Goal: Information Seeking & Learning: Learn about a topic

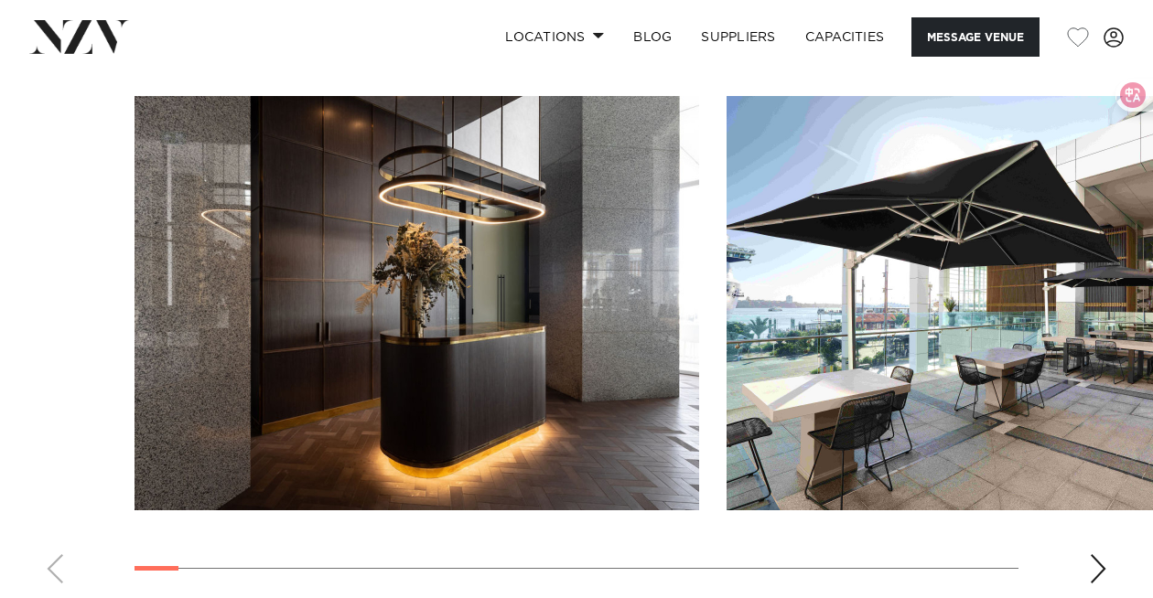
scroll to position [2820, 0]
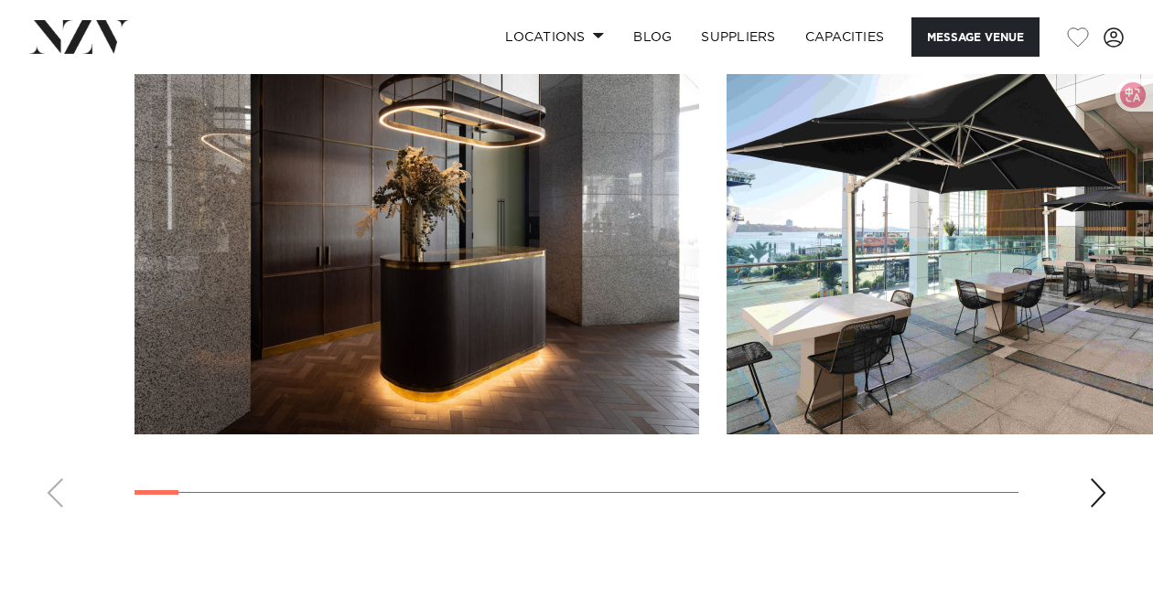
click at [1102, 479] on div "Next slide" at bounding box center [1098, 493] width 18 height 29
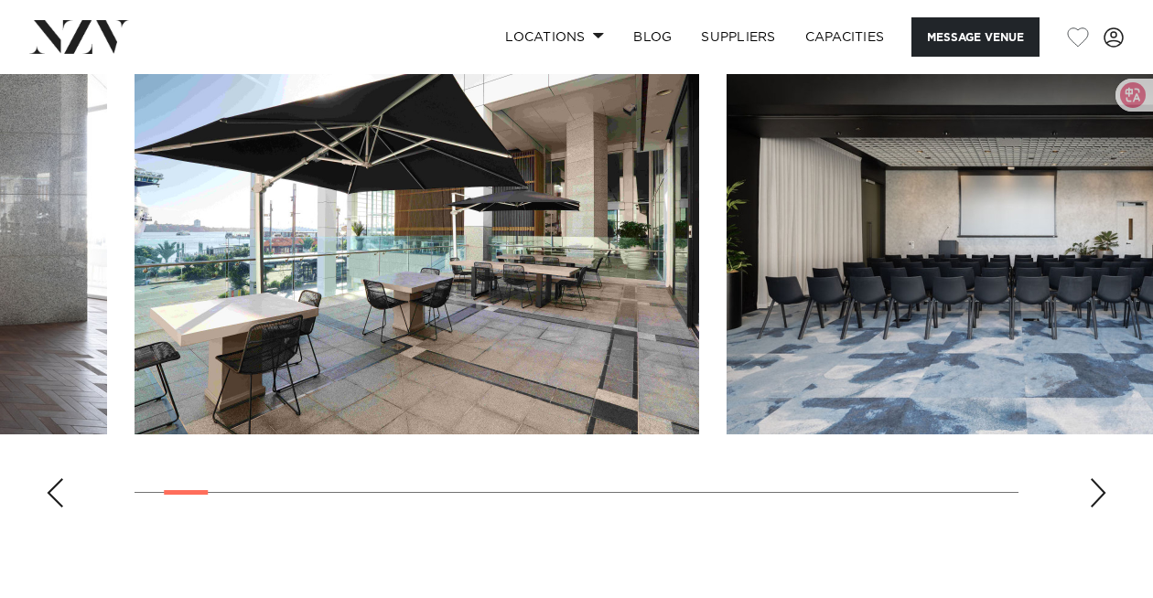
click at [1102, 479] on div "Next slide" at bounding box center [1098, 493] width 18 height 29
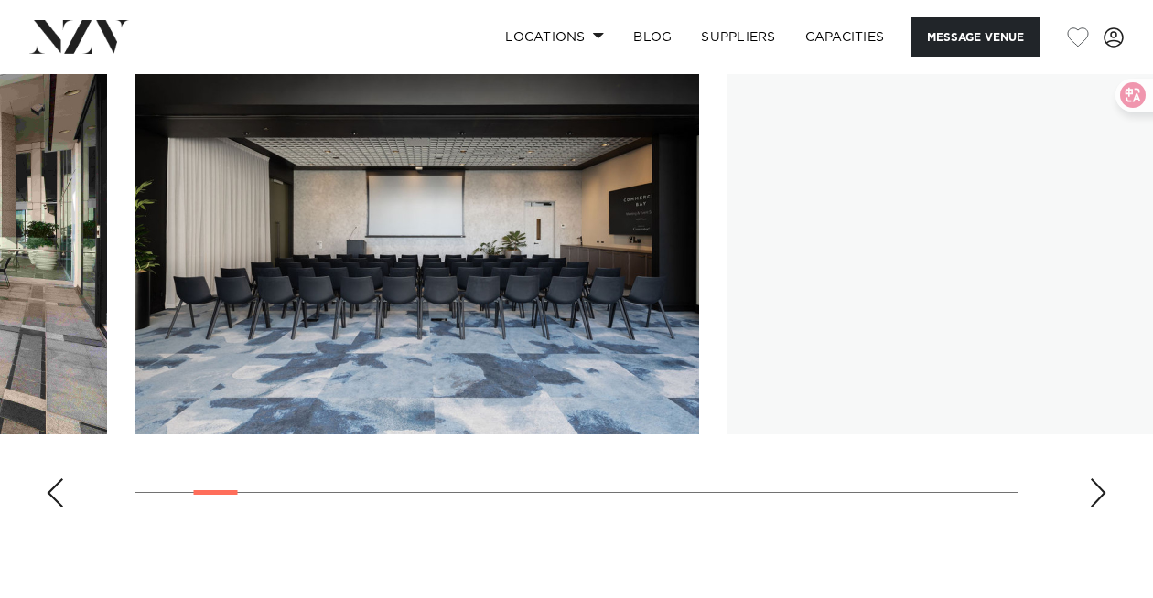
click at [1103, 479] on div "Next slide" at bounding box center [1098, 493] width 18 height 29
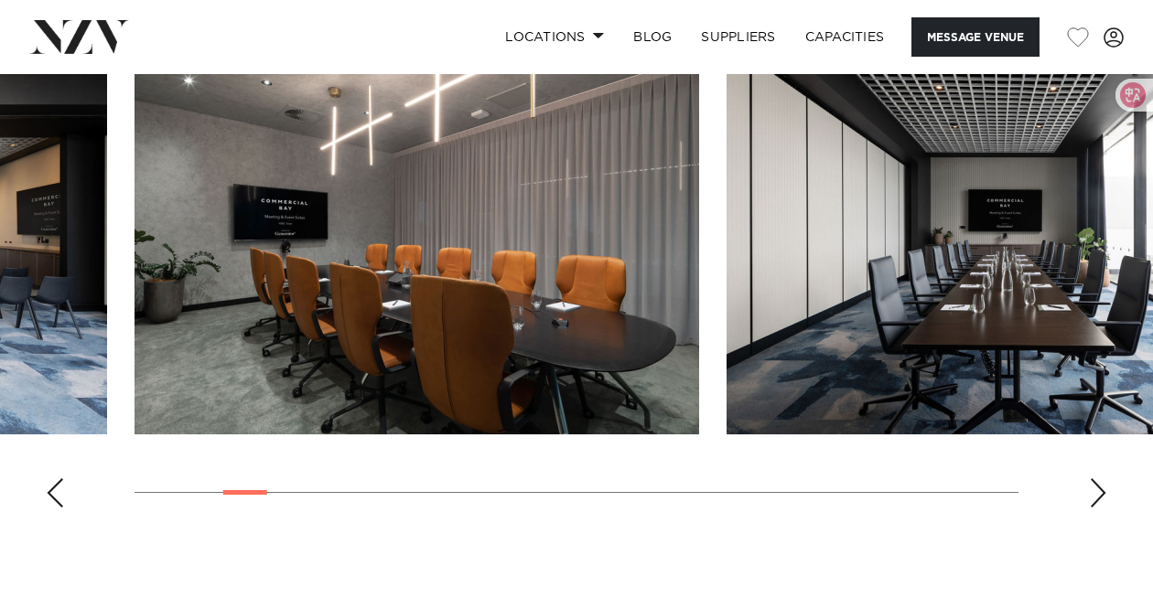
click at [1103, 479] on div "Next slide" at bounding box center [1098, 493] width 18 height 29
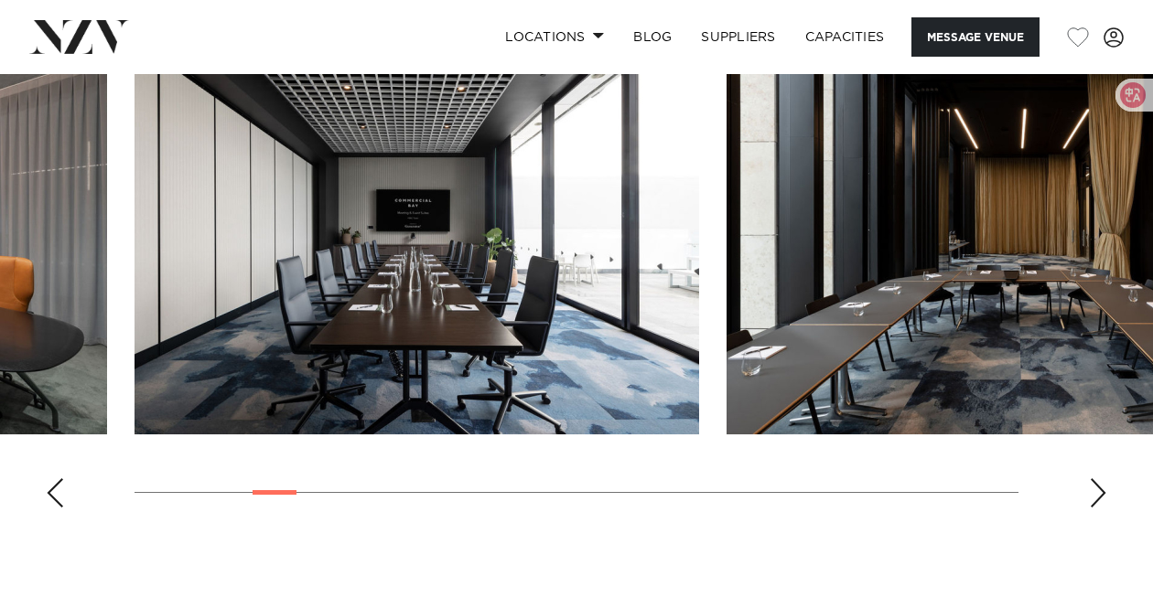
click at [1103, 479] on div "Next slide" at bounding box center [1098, 493] width 18 height 29
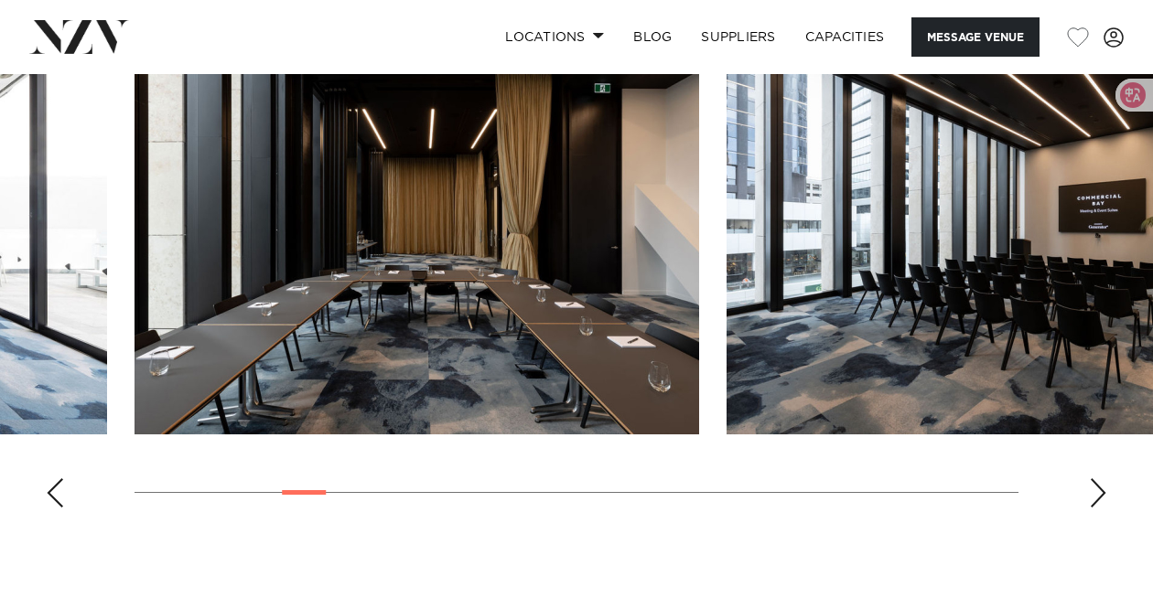
click at [1103, 479] on div "Next slide" at bounding box center [1098, 493] width 18 height 29
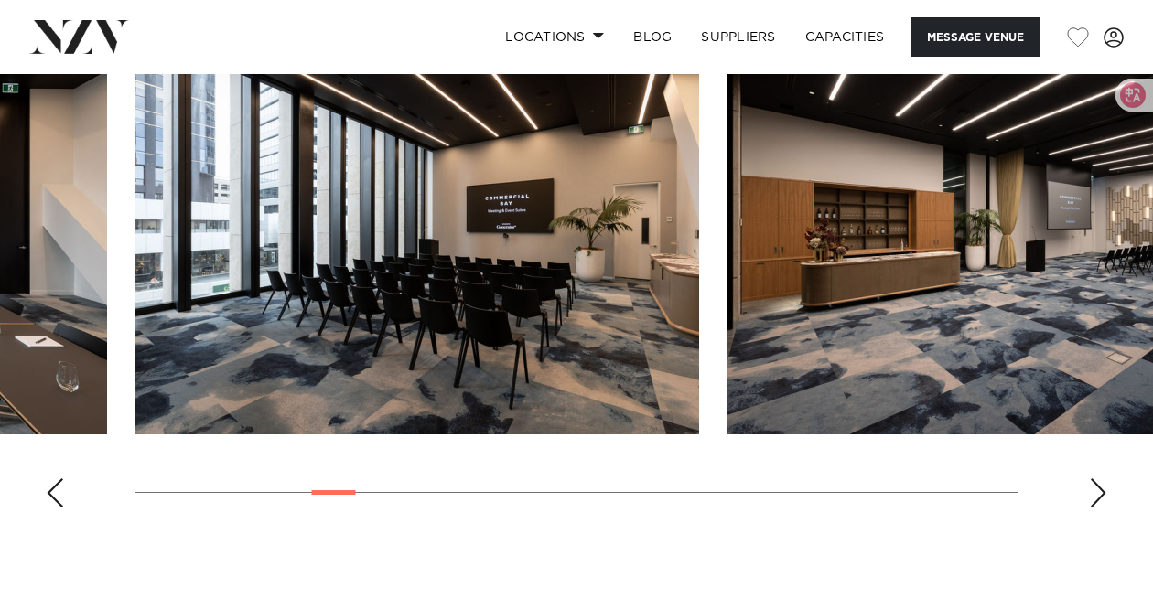
click at [1103, 479] on div "Next slide" at bounding box center [1098, 493] width 18 height 29
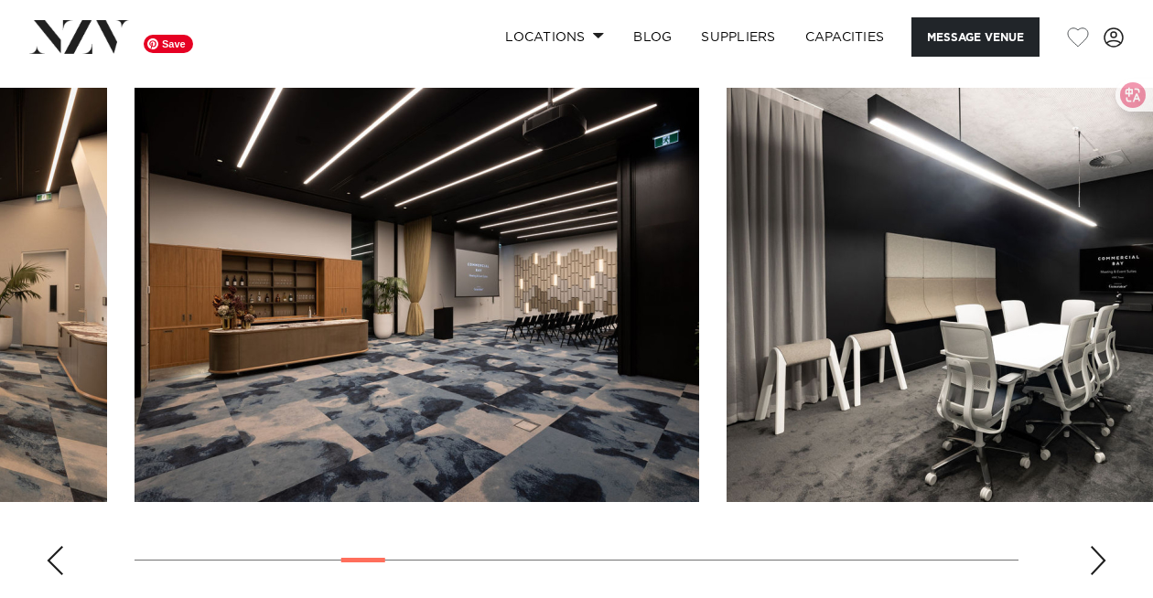
scroll to position [2752, 0]
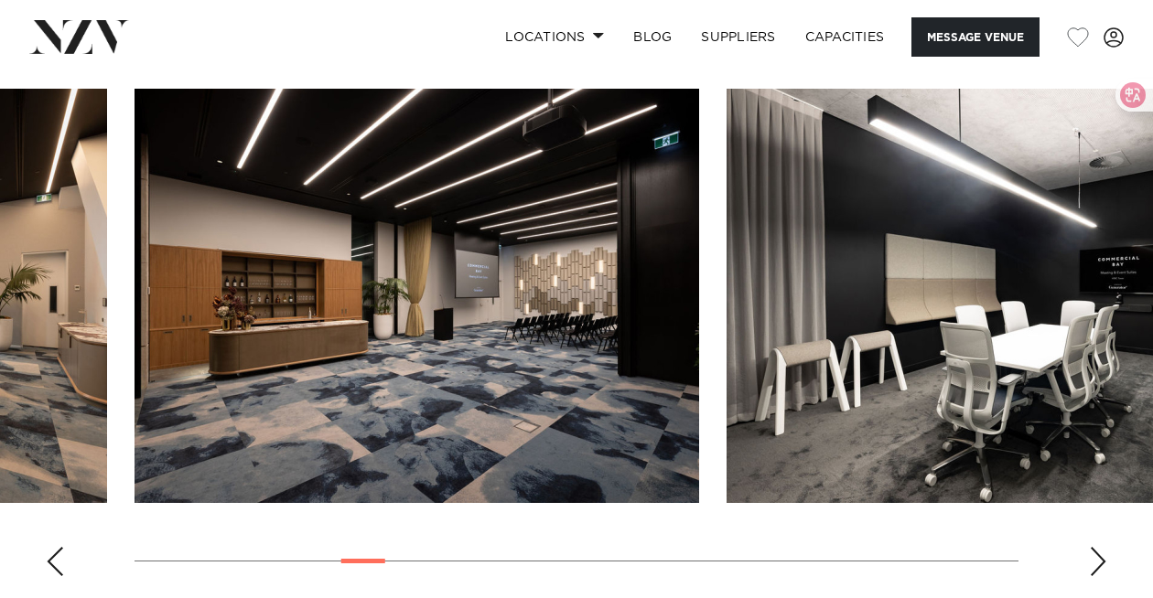
click at [1091, 547] on div "Next slide" at bounding box center [1098, 561] width 18 height 29
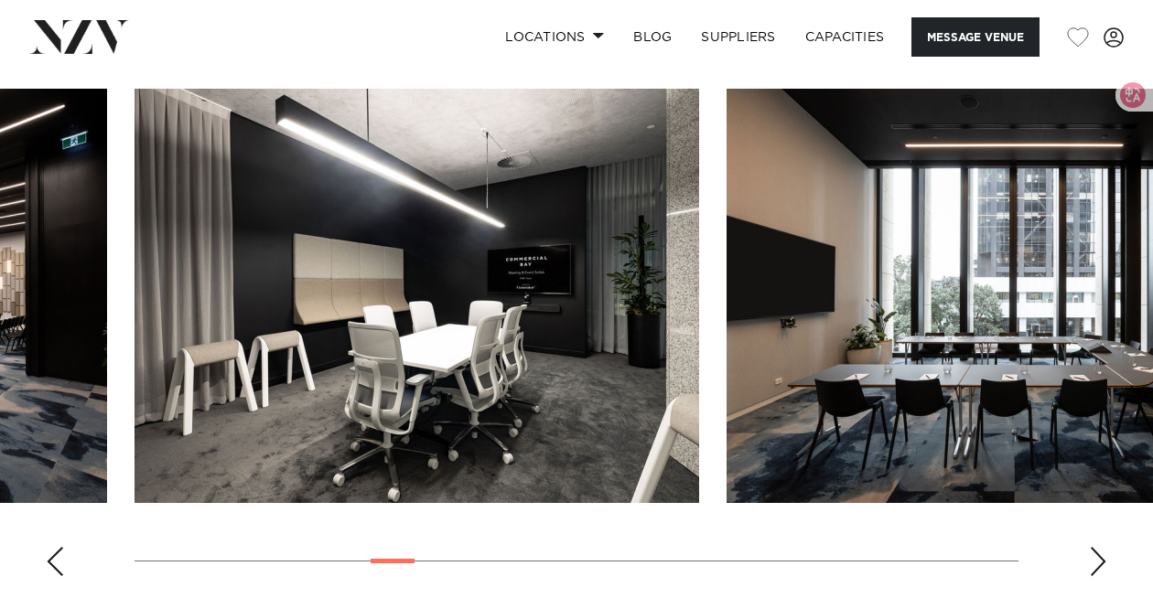
click at [1090, 547] on div "Next slide" at bounding box center [1098, 561] width 18 height 29
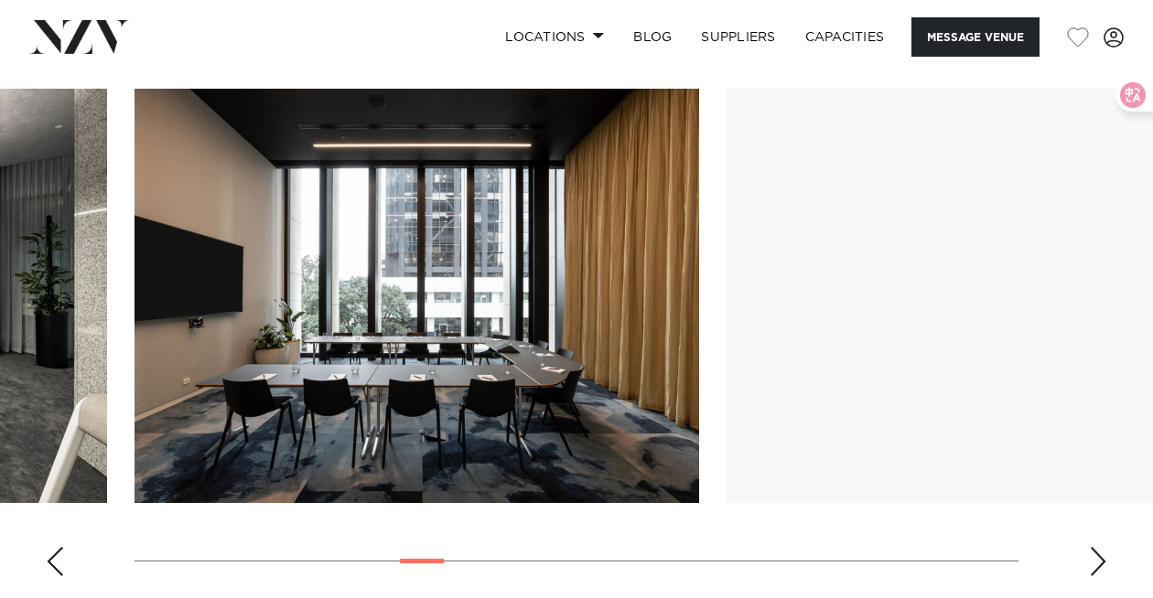
click at [1090, 547] on div "Next slide" at bounding box center [1098, 561] width 18 height 29
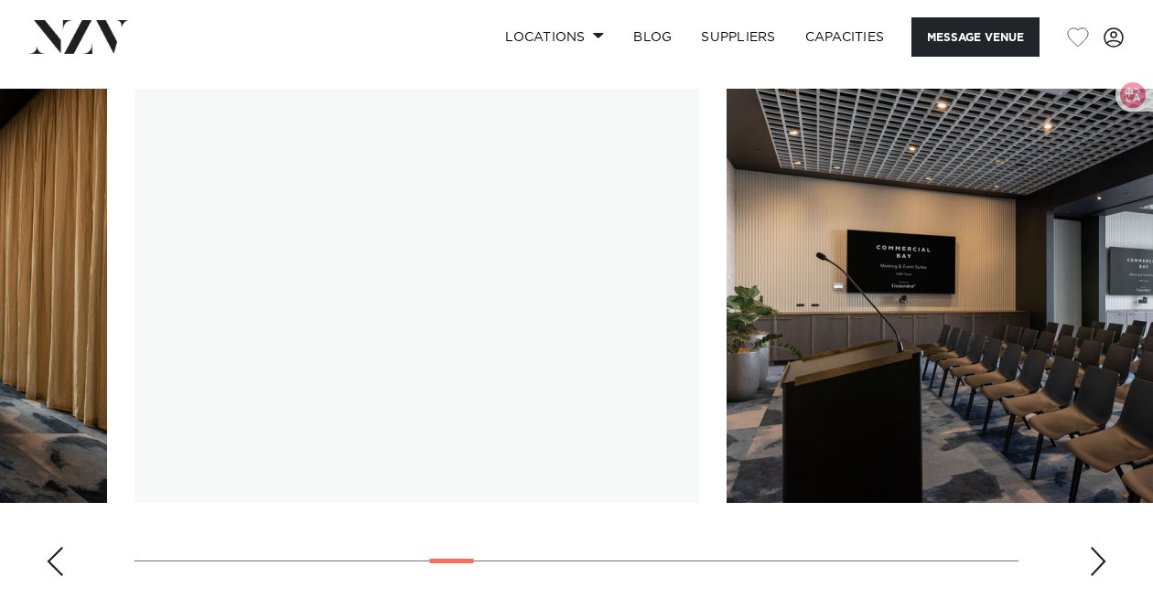
click at [1090, 547] on div "Next slide" at bounding box center [1098, 561] width 18 height 29
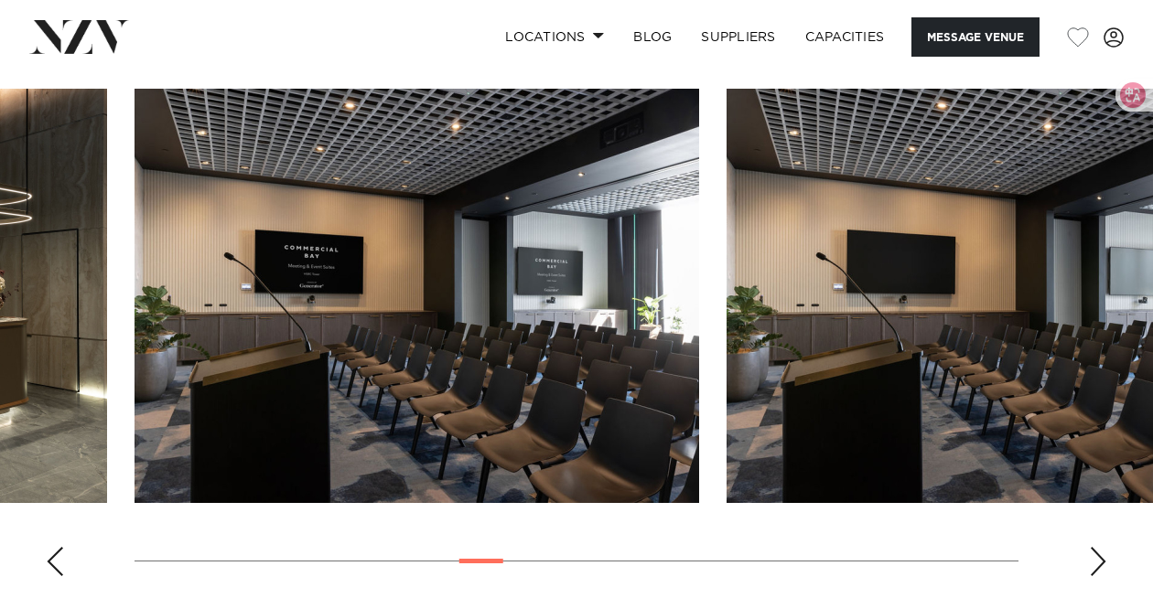
click at [50, 547] on div "Previous slide" at bounding box center [55, 561] width 18 height 29
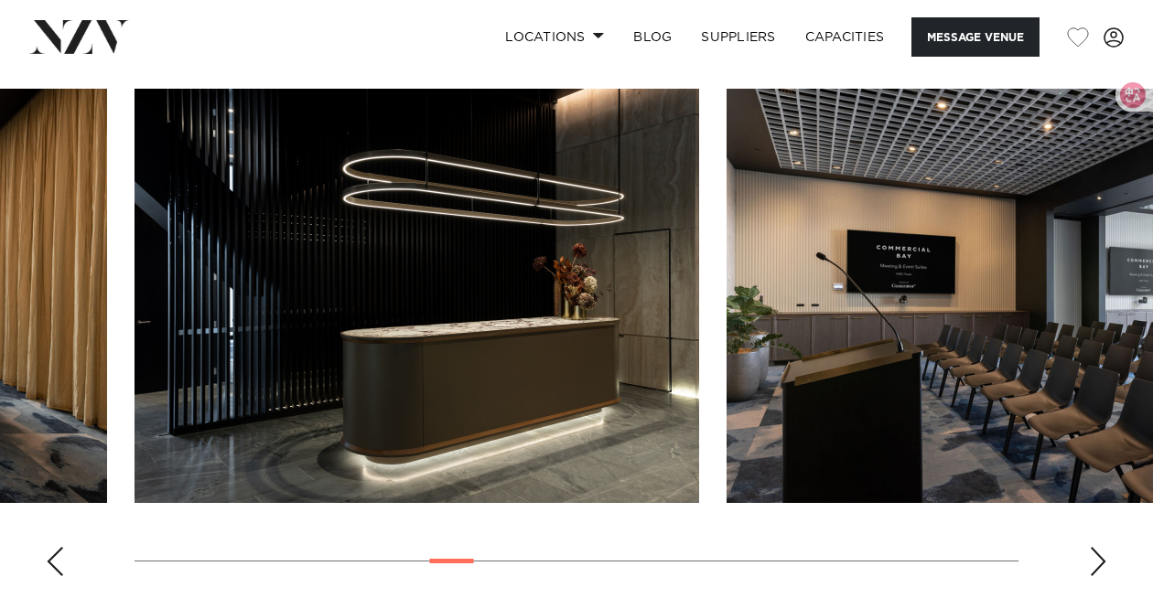
click at [1116, 505] on swiper-container at bounding box center [576, 340] width 1153 height 502
click at [1108, 502] on swiper-container at bounding box center [576, 340] width 1153 height 502
click at [1101, 547] on div "Next slide" at bounding box center [1098, 561] width 18 height 29
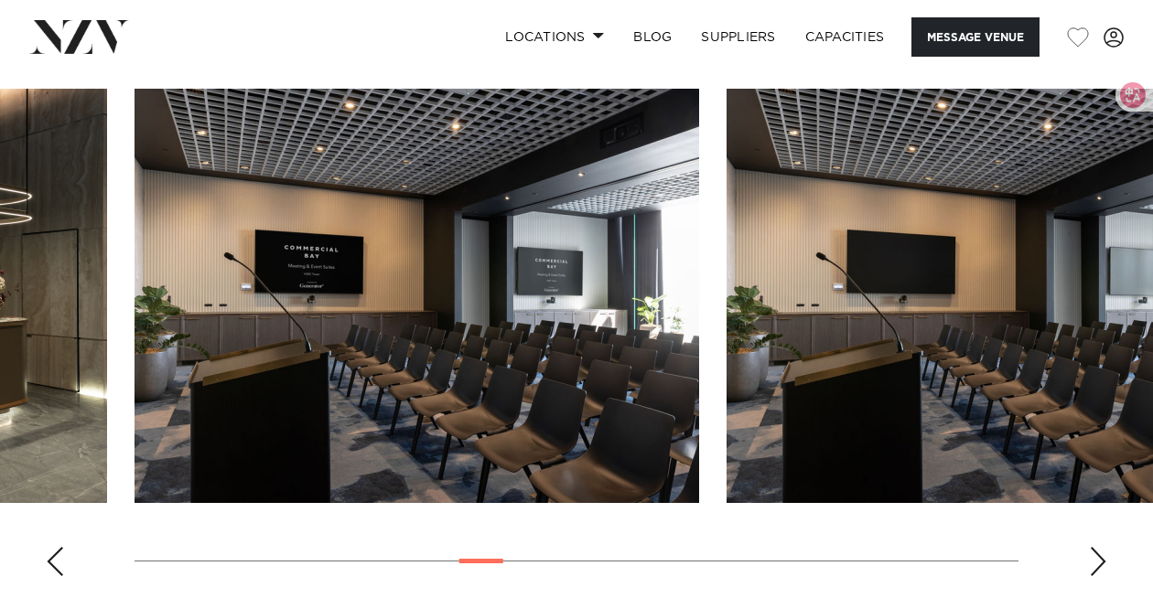
click at [1101, 547] on div "Next slide" at bounding box center [1098, 561] width 18 height 29
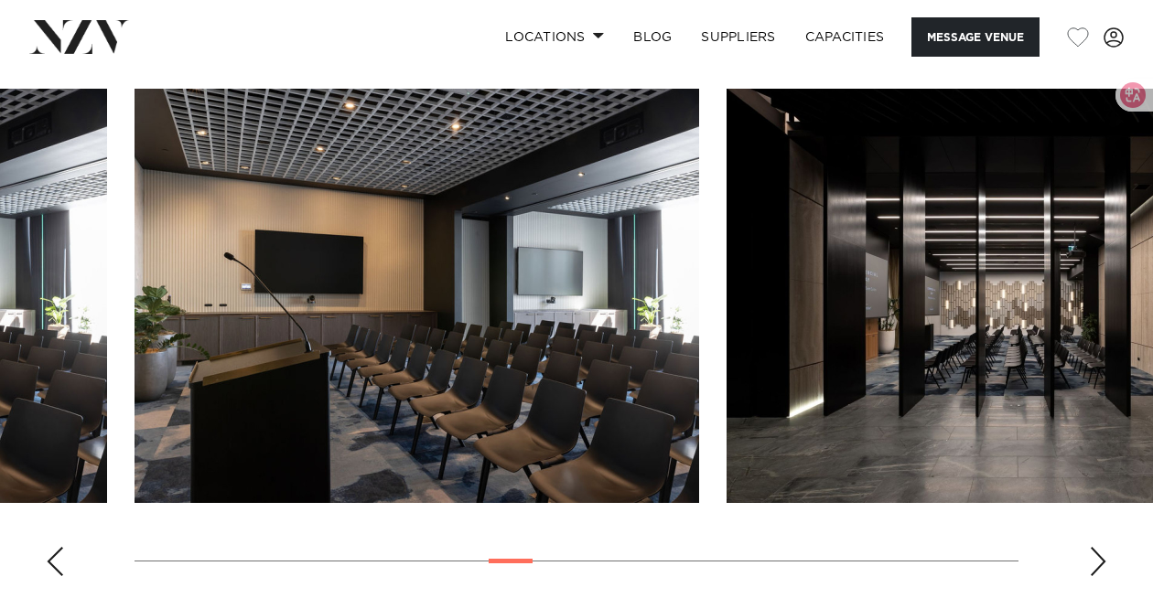
click at [1100, 547] on div "Next slide" at bounding box center [1098, 561] width 18 height 29
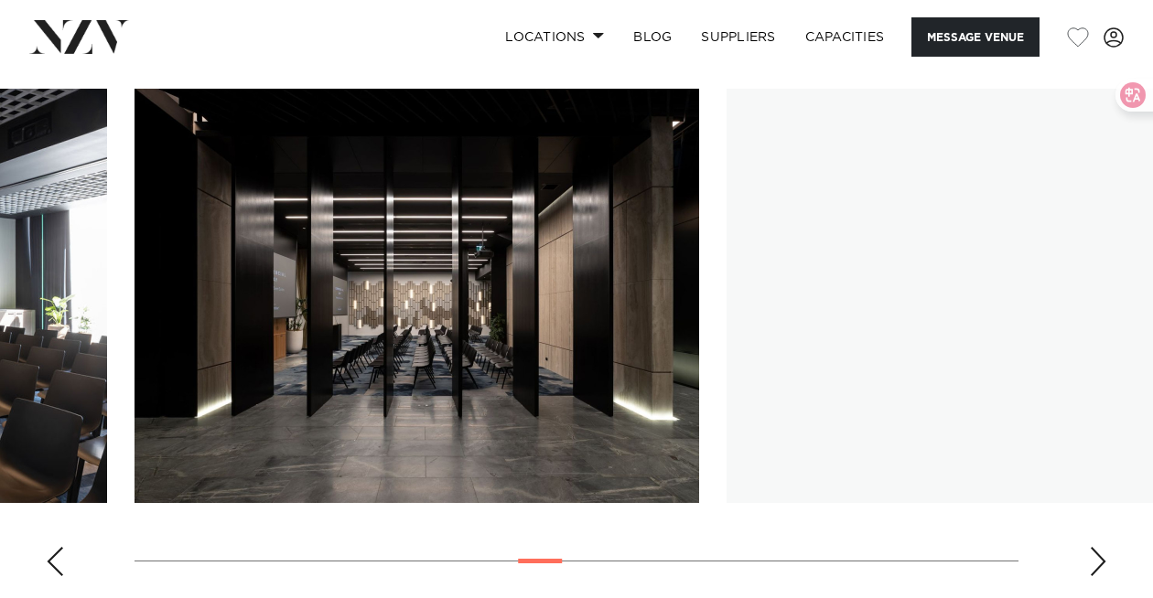
click at [1100, 547] on div "Next slide" at bounding box center [1098, 561] width 18 height 29
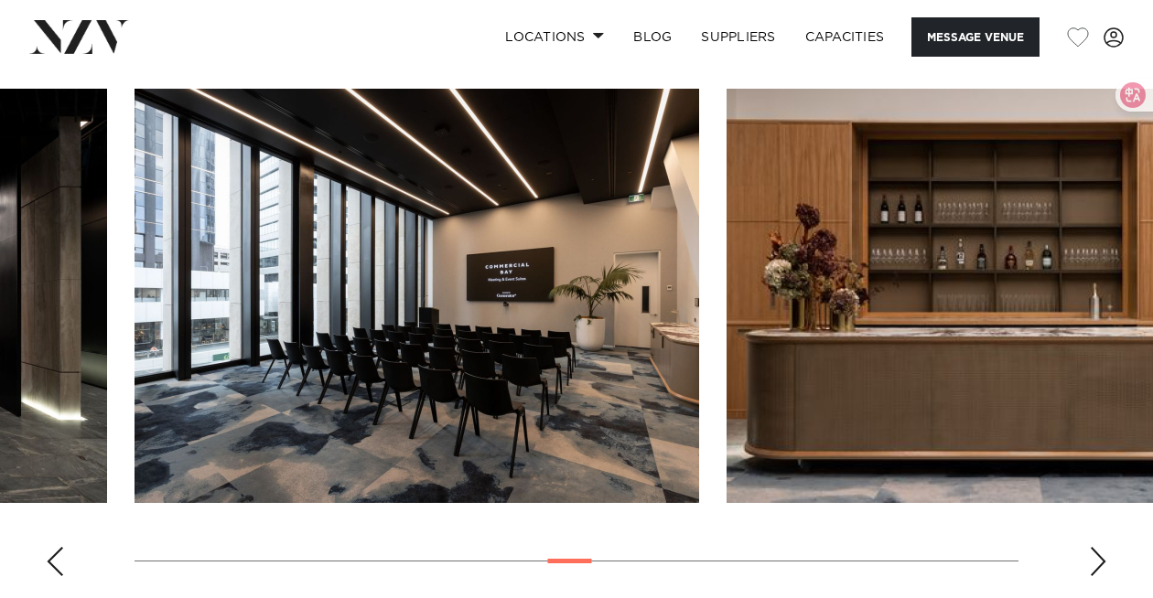
click at [1100, 547] on div "Next slide" at bounding box center [1098, 561] width 18 height 29
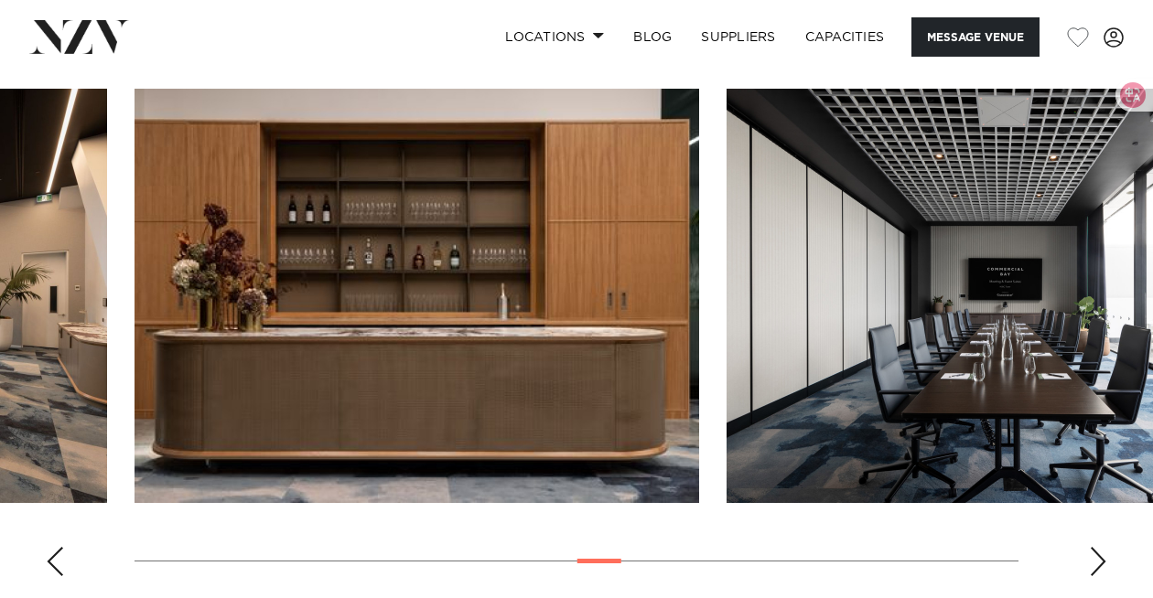
click at [1100, 547] on div "Next slide" at bounding box center [1098, 561] width 18 height 29
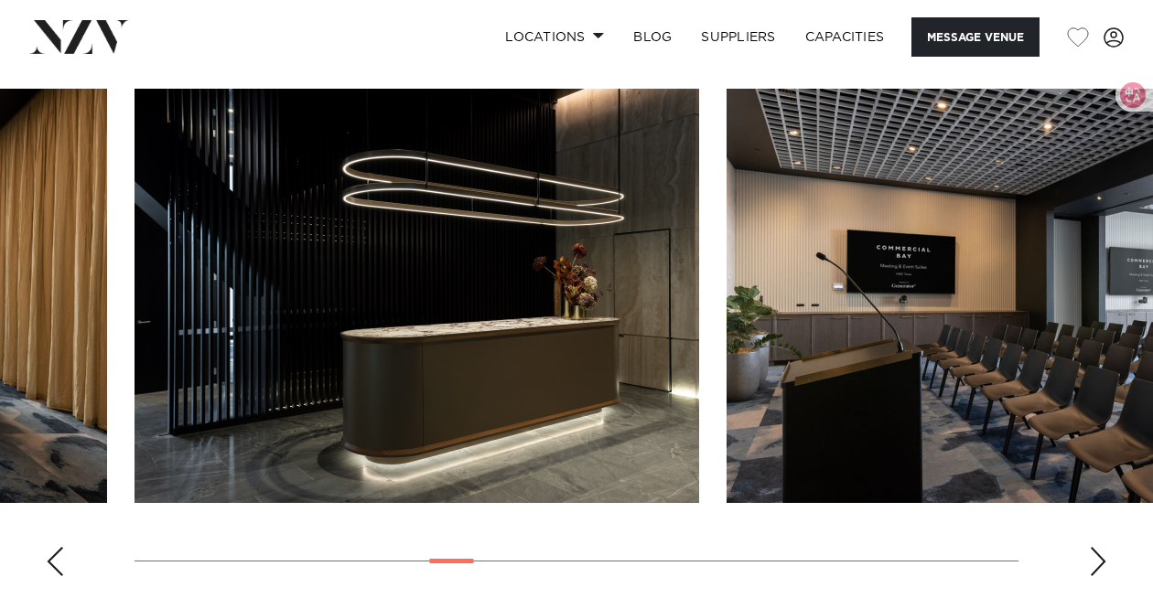
click at [1088, 501] on swiper-container at bounding box center [576, 340] width 1153 height 502
click at [1094, 547] on div "Next slide" at bounding box center [1098, 561] width 18 height 29
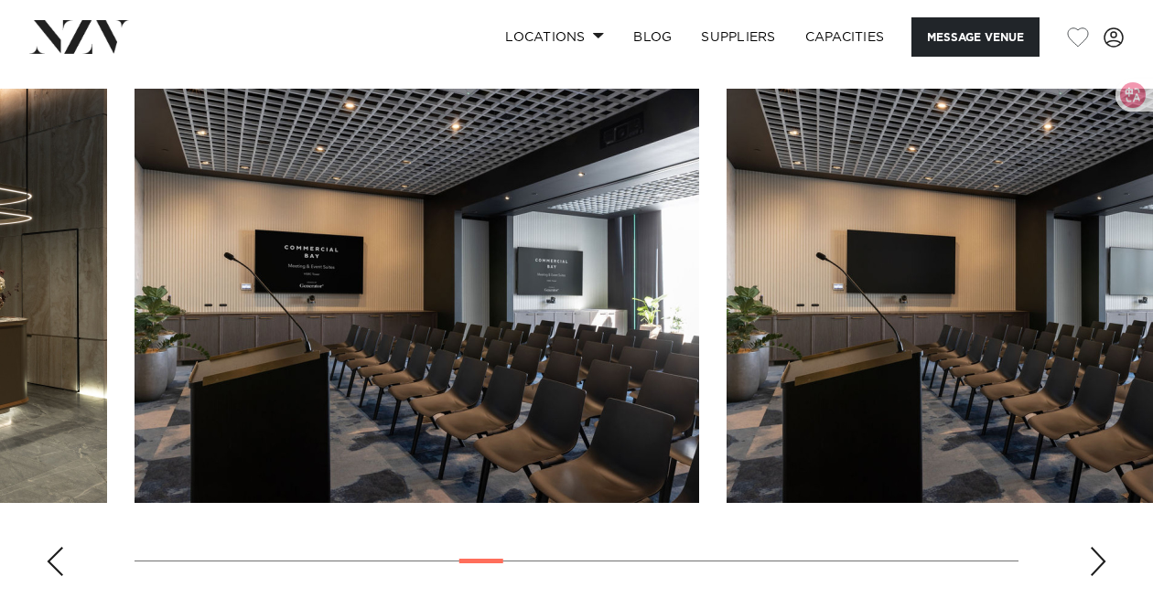
click at [1094, 547] on div "Next slide" at bounding box center [1098, 561] width 18 height 29
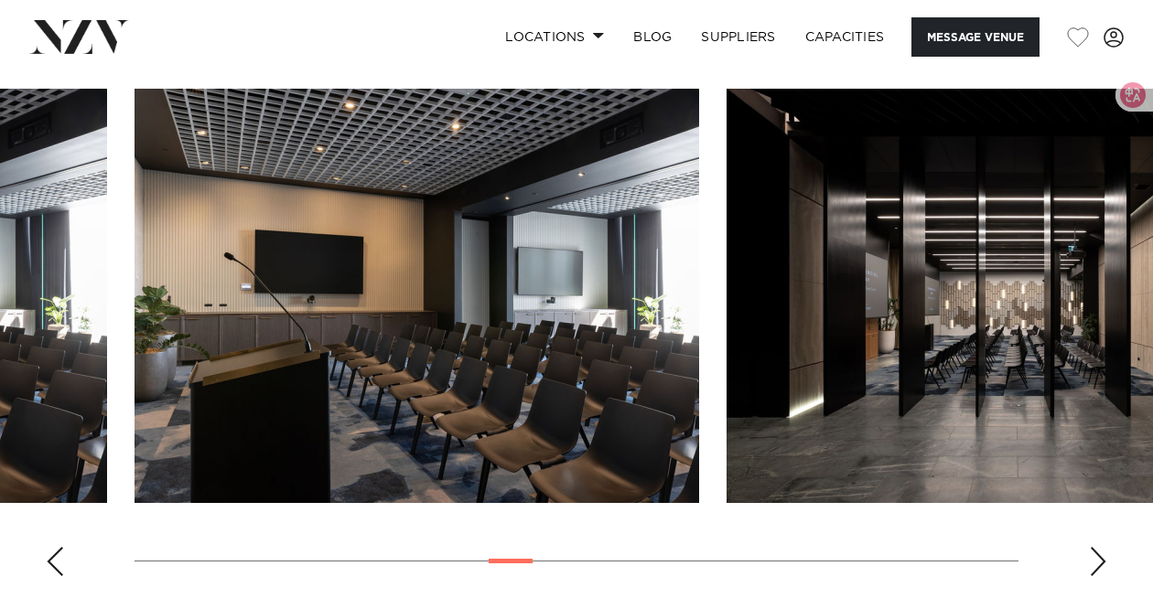
click at [1093, 547] on div "Next slide" at bounding box center [1098, 561] width 18 height 29
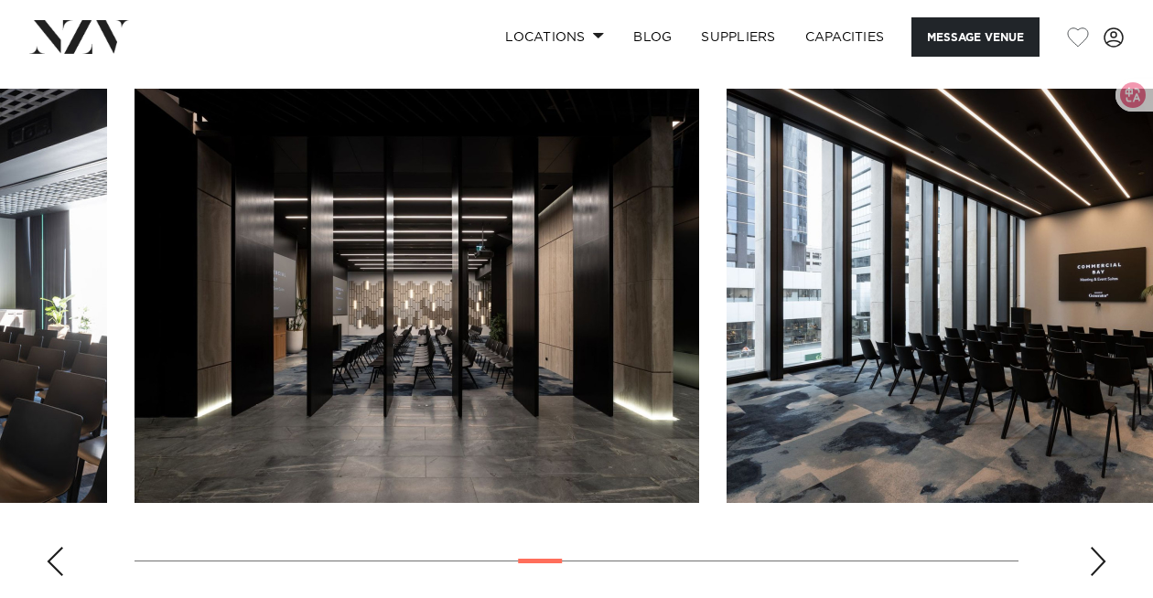
click at [1105, 547] on div "Next slide" at bounding box center [1098, 561] width 18 height 29
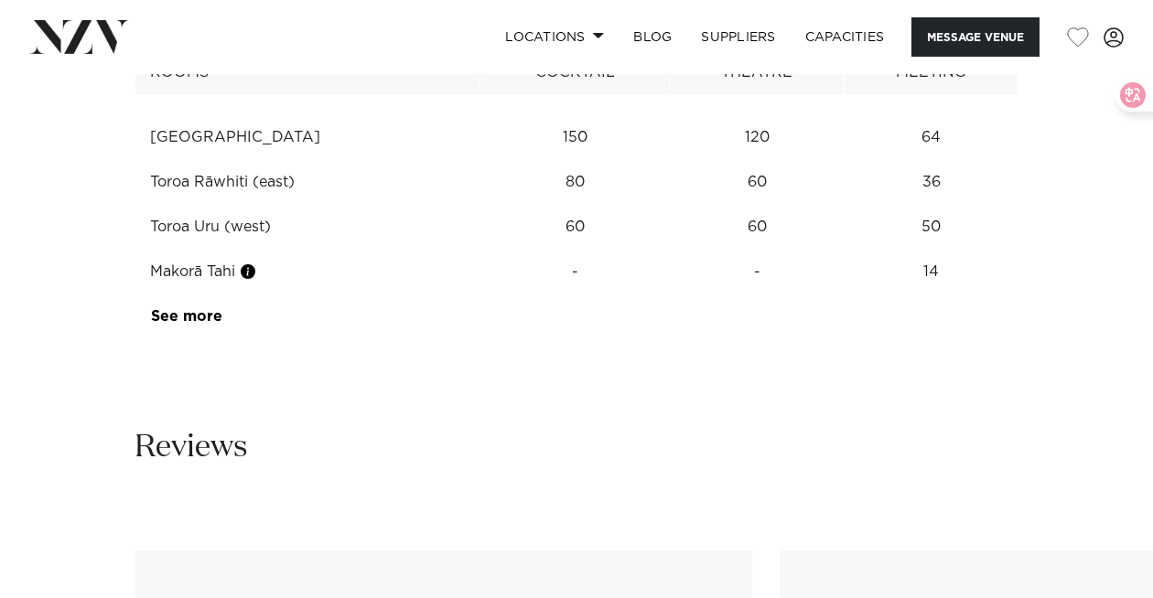
scroll to position [3247, 0]
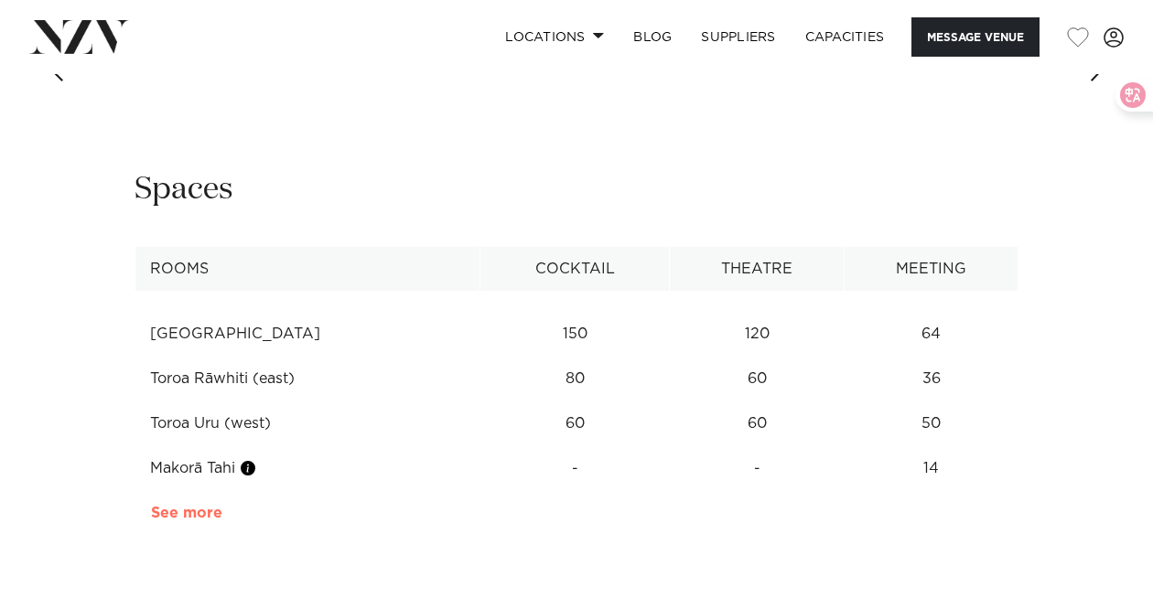
click at [193, 506] on link "See more" at bounding box center [222, 513] width 143 height 15
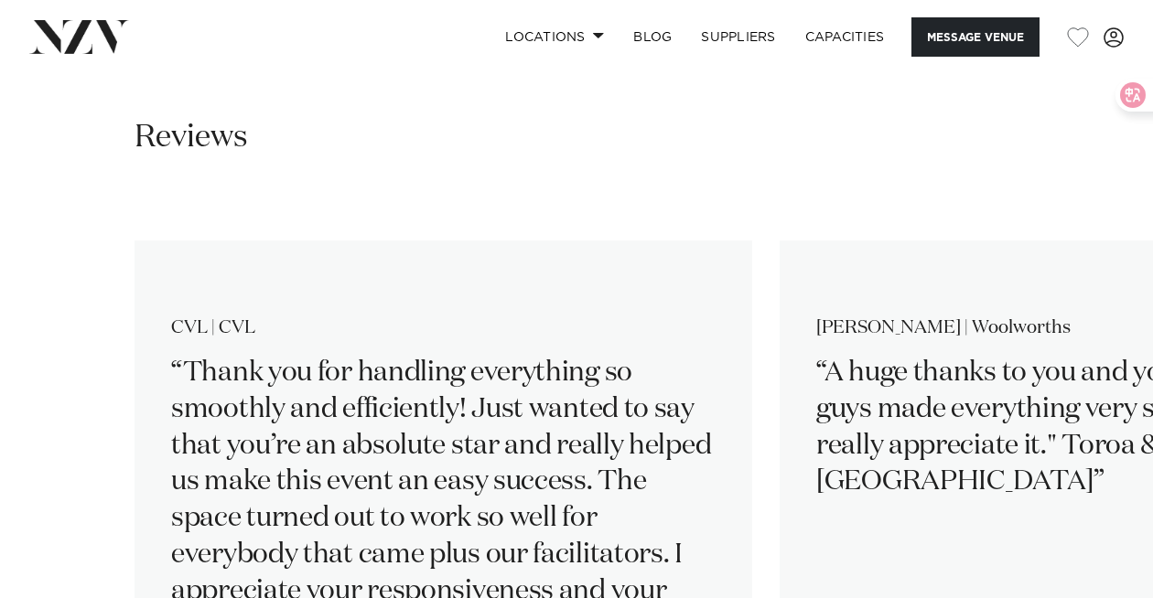
scroll to position [4511, 0]
